Goal: Complete application form

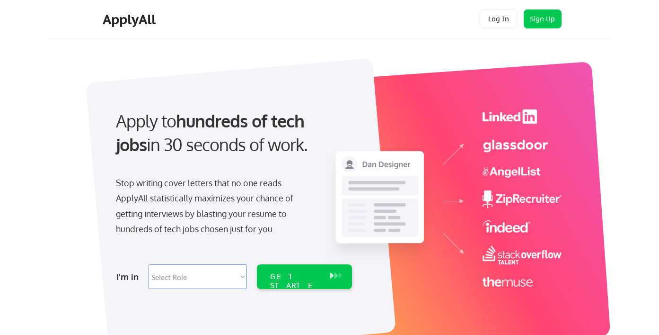
click at [243, 276] on select "Select Role Software Engineering Product Management Customer Success Sales UI/U…" at bounding box center [198, 276] width 98 height 25
select select ""sales0""
click at [307, 277] on div "GET STARTED" at bounding box center [295, 285] width 51 height 27
